Goal: Task Accomplishment & Management: Use online tool/utility

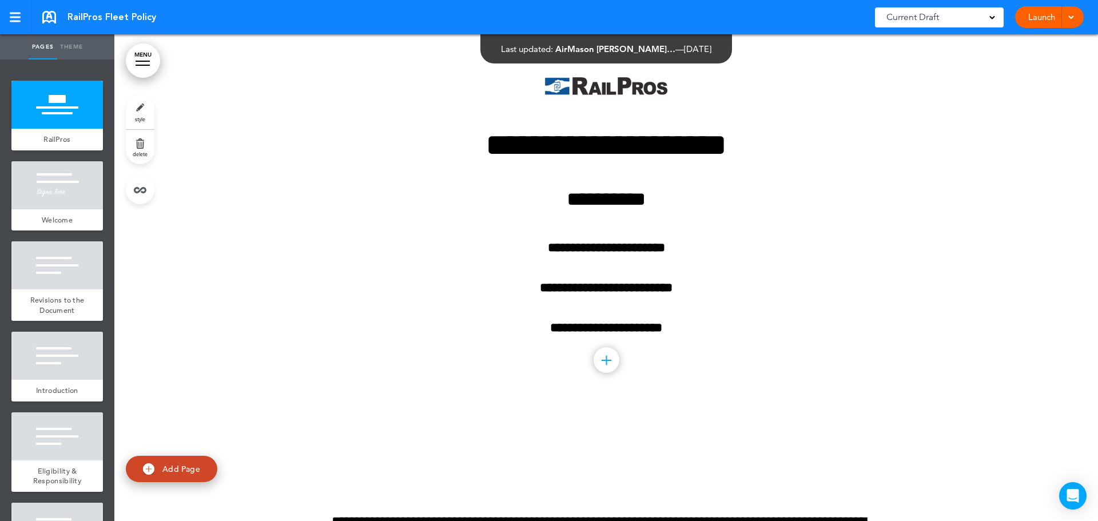
click at [1076, 14] on div "Launch Launch Preview Draft" at bounding box center [1049, 17] width 69 height 22
click at [1068, 23] on div at bounding box center [1069, 17] width 11 height 22
click at [1022, 14] on div "Launch Launch Preview Draft" at bounding box center [1049, 17] width 69 height 22
click at [872, 108] on div "**********" at bounding box center [606, 222] width 572 height 376
click at [1034, 26] on link "Launch" at bounding box center [1042, 17] width 36 height 22
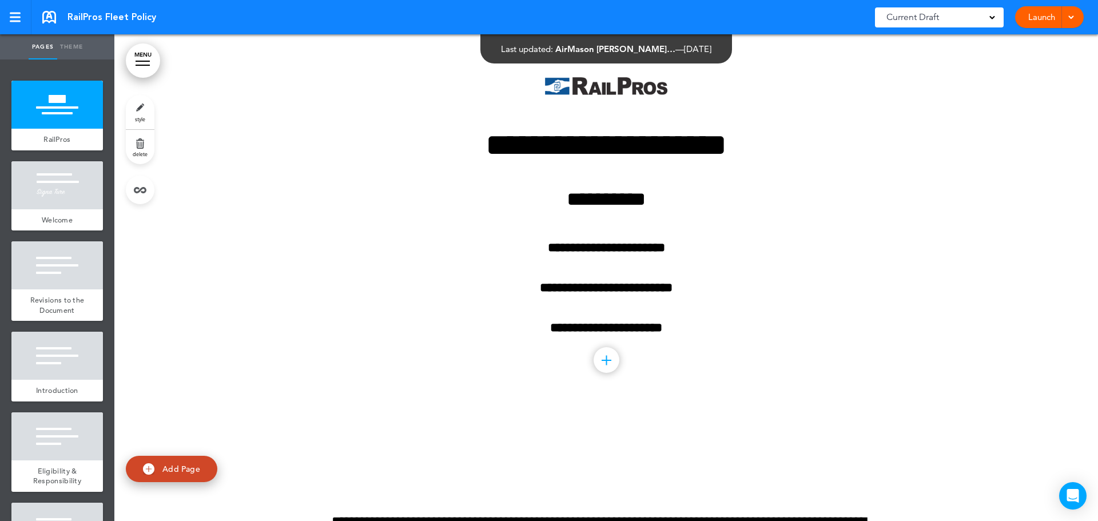
click at [150, 114] on link "style" at bounding box center [140, 112] width 29 height 34
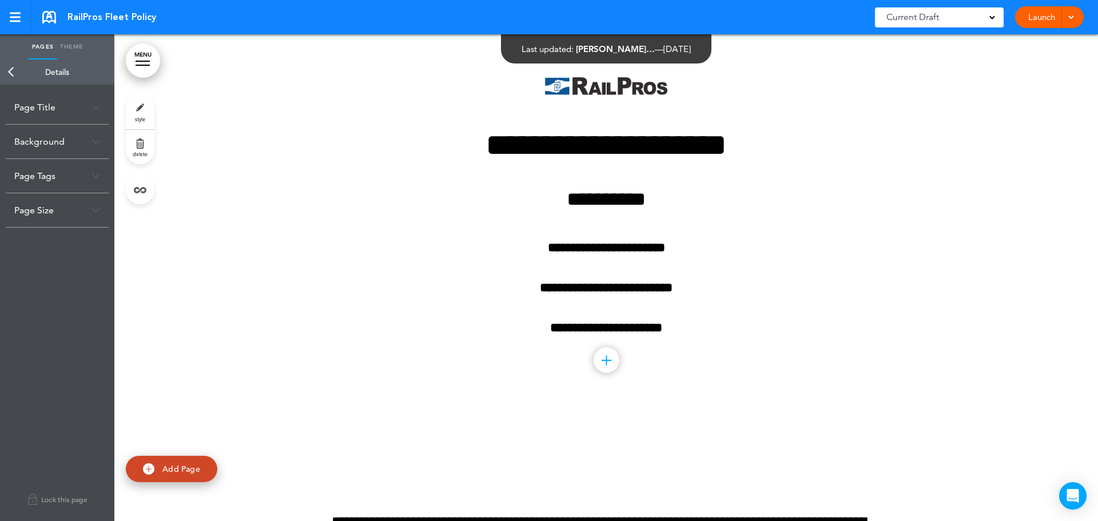
click at [92, 106] on div "Page Title" at bounding box center [57, 107] width 103 height 34
click at [78, 200] on div "Background" at bounding box center [57, 197] width 103 height 34
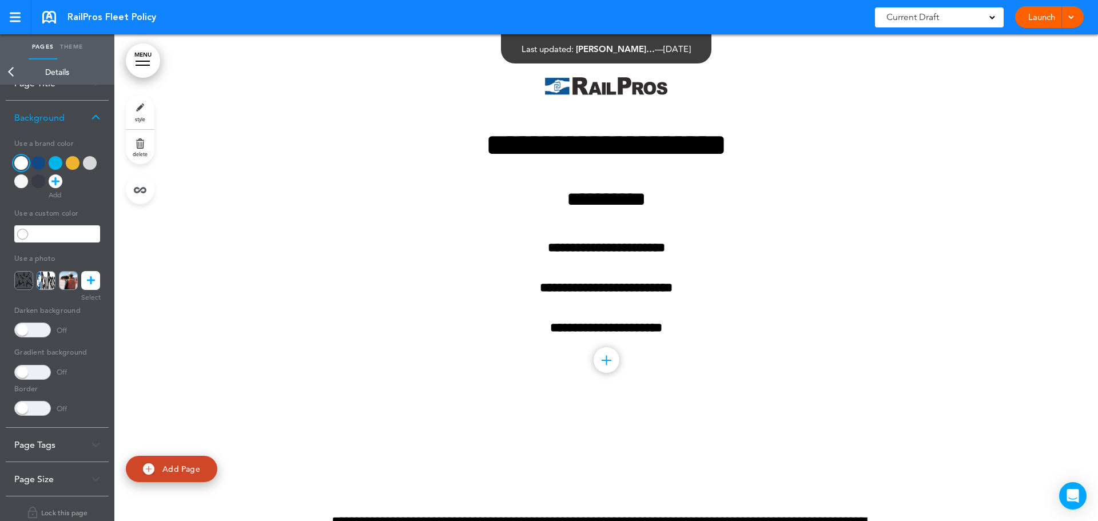
scroll to position [37, 0]
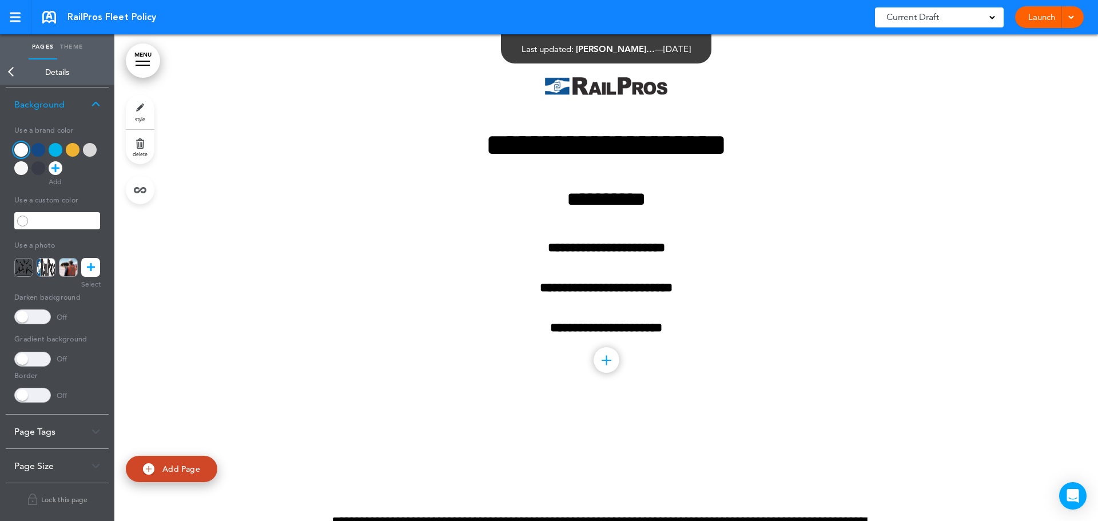
click at [239, 226] on div at bounding box center [606, 222] width 984 height 376
click at [27, 29] on link at bounding box center [15, 17] width 31 height 34
